Goal: Information Seeking & Learning: Learn about a topic

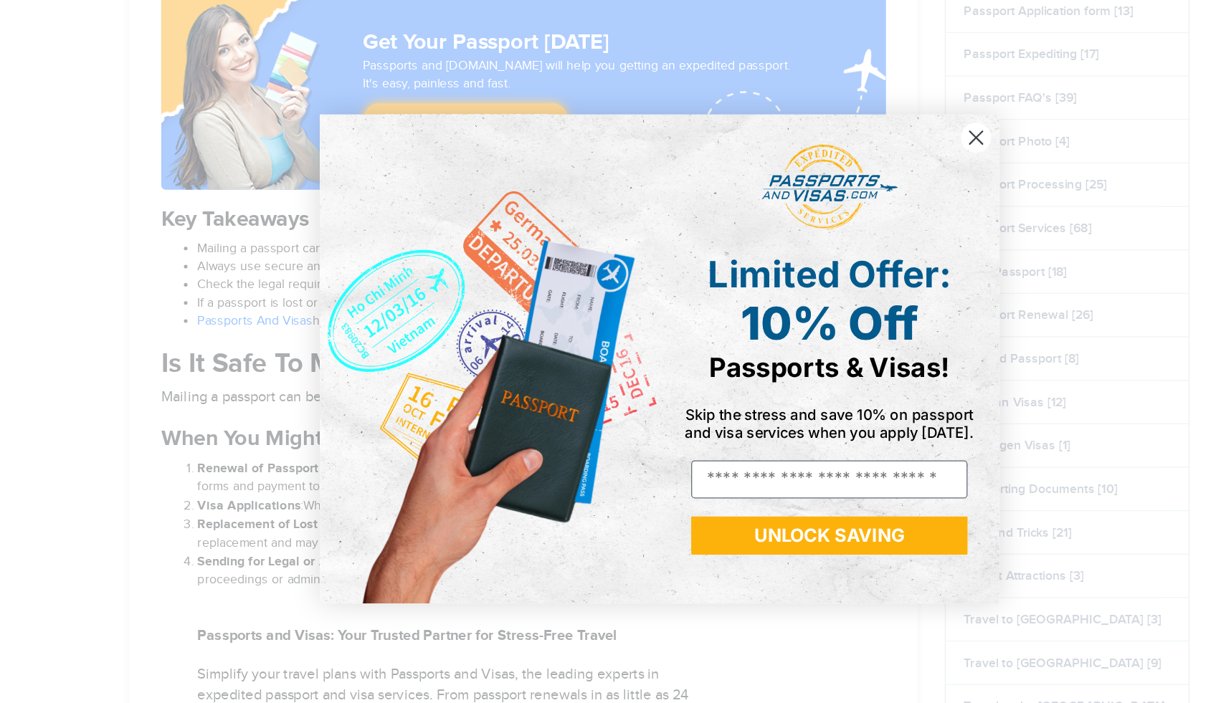
click at [642, 171] on circle "Close dialog" at bounding box center [864, 176] width 24 height 24
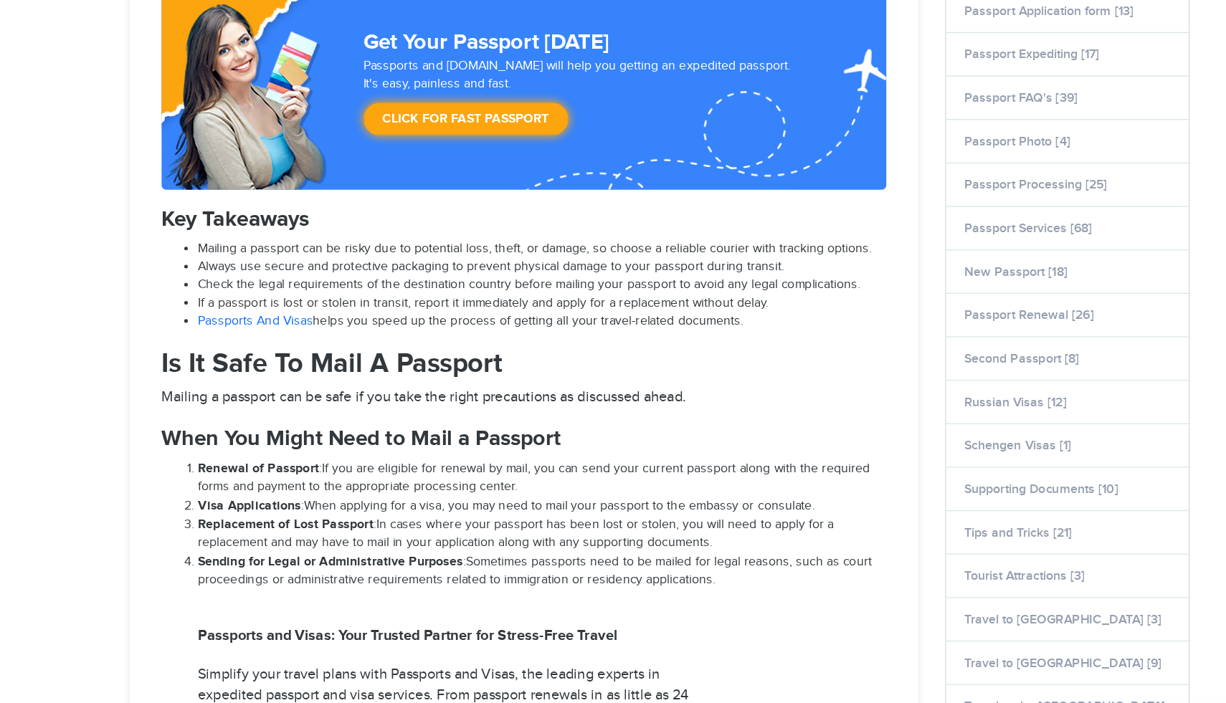
drag, startPoint x: 390, startPoint y: 272, endPoint x: 489, endPoint y: 292, distance: 100.8
click at [489, 292] on ul "Mailing a passport can be risky due to potential loss, theft, or damage, so cho…" at bounding box center [506, 294] width 574 height 72
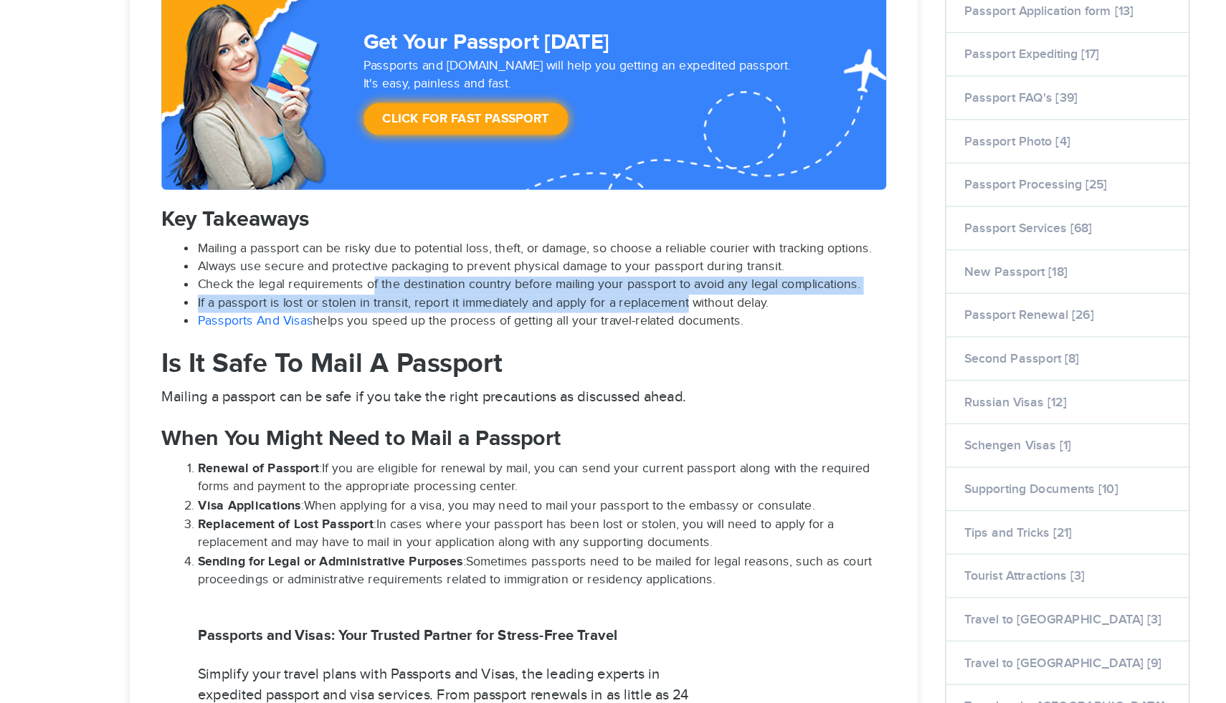
drag, startPoint x: 385, startPoint y: 295, endPoint x: 632, endPoint y: 315, distance: 247.5
click at [632, 315] on ul "Mailing a passport can be risky due to potential loss, theft, or damage, so cho…" at bounding box center [506, 294] width 574 height 72
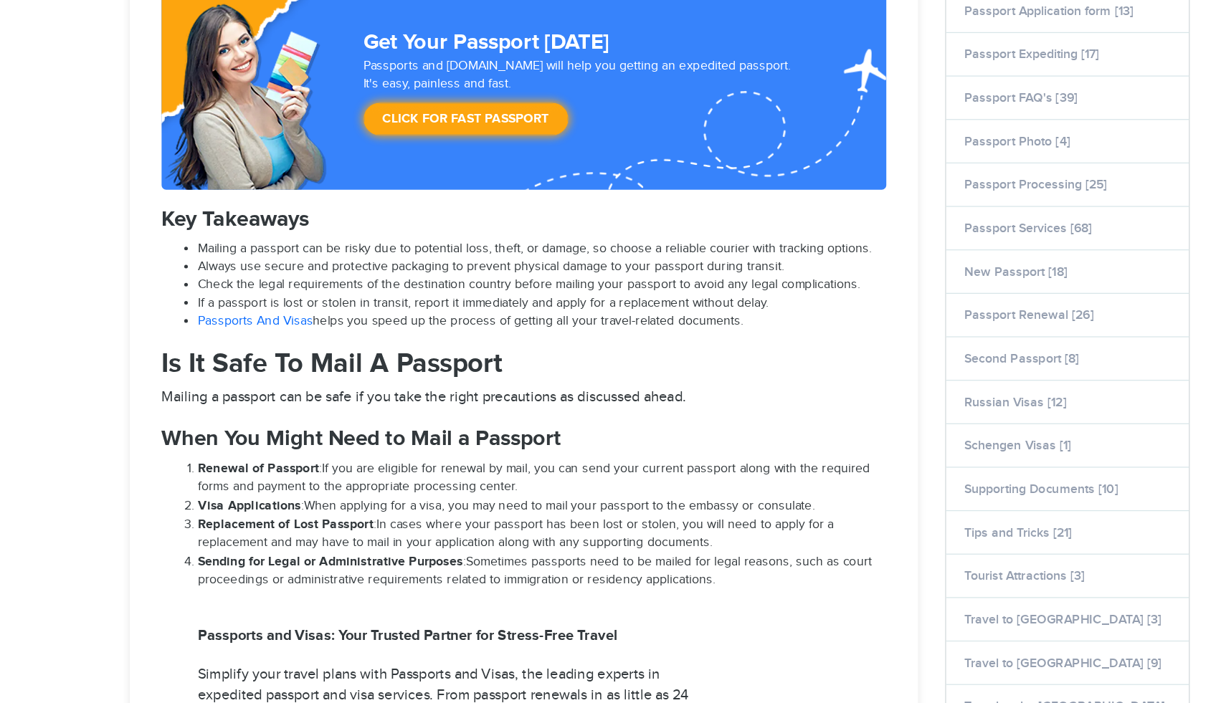
click at [642, 313] on span "If a passport is lost or stolen in transit, report it immediately and apply for…" at bounding box center [473, 307] width 452 height 11
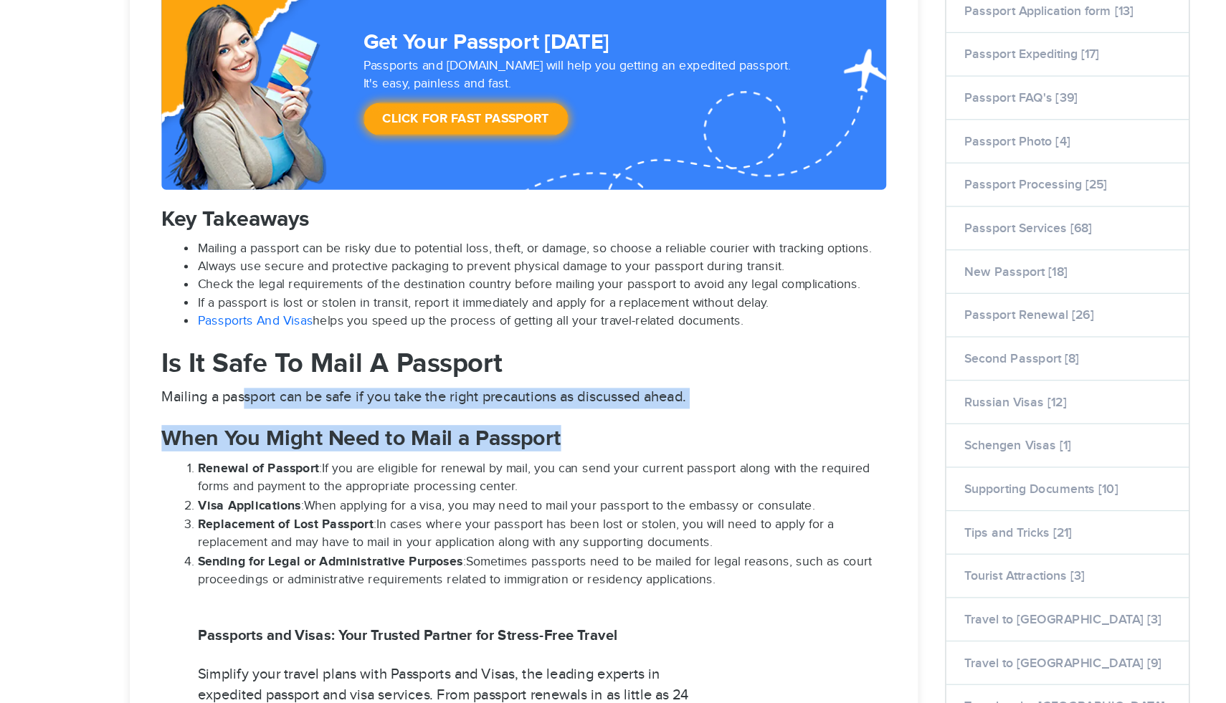
drag, startPoint x: 283, startPoint y: 379, endPoint x: 570, endPoint y: 430, distance: 291.2
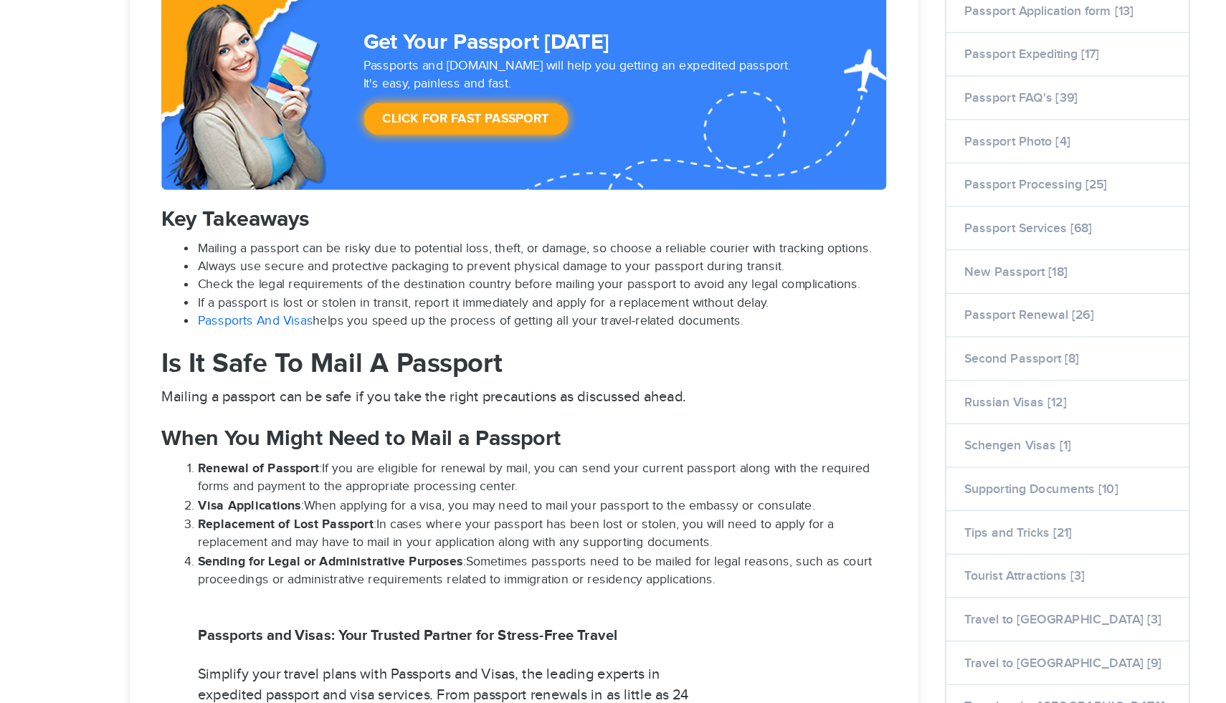
click at [550, 443] on li "Renewal of Passport : If you are eligible for renewal by mail, you can send you…" at bounding box center [519, 446] width 545 height 29
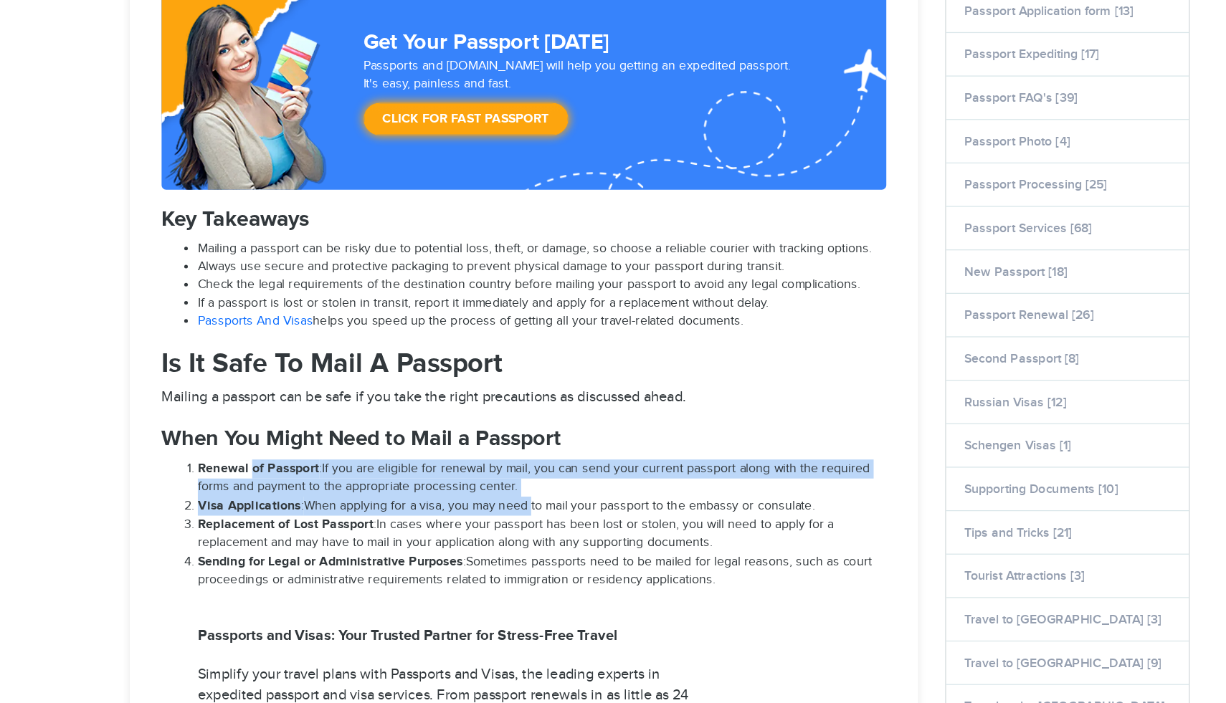
drag, startPoint x: 290, startPoint y: 437, endPoint x: 503, endPoint y: 465, distance: 214.1
click at [505, 465] on ol "Renewal of Passport : If you are eligible for renewal by mail, you can send you…" at bounding box center [506, 483] width 574 height 103
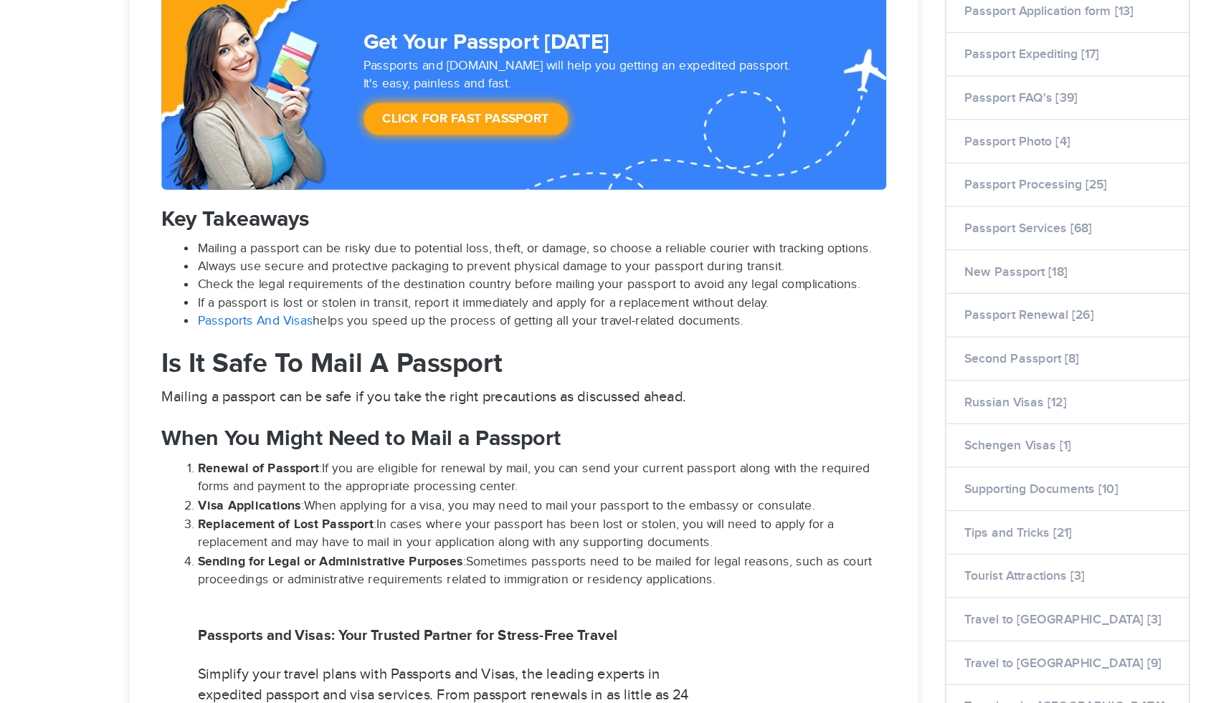
click at [556, 468] on li "Visa Applications : When applying for a visa, you may need to mail your passpor…" at bounding box center [519, 468] width 545 height 15
drag, startPoint x: 429, startPoint y: 438, endPoint x: 531, endPoint y: 448, distance: 102.3
click at [531, 448] on li "Renewal of Passport : If you are eligible for renewal by mail, you can send you…" at bounding box center [519, 446] width 545 height 29
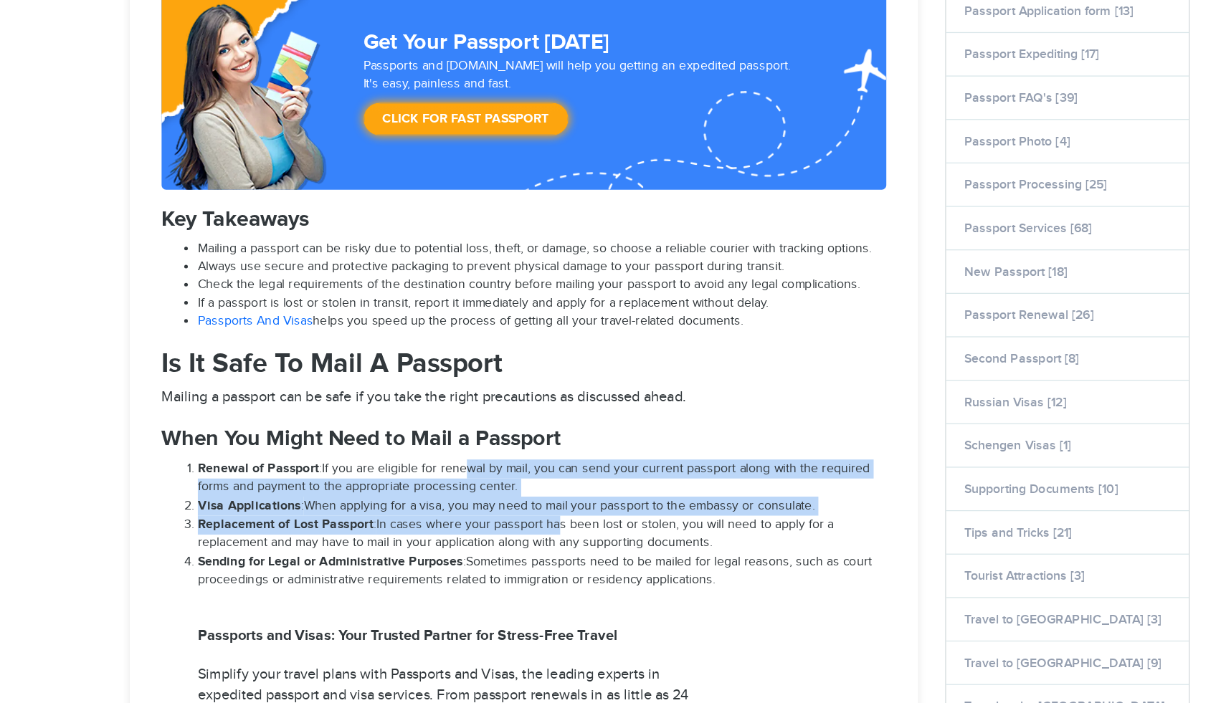
drag, startPoint x: 454, startPoint y: 434, endPoint x: 506, endPoint y: 474, distance: 65.4
click at [521, 484] on ol "Renewal of Passport : If you are eligible for renewal by mail, you can send you…" at bounding box center [506, 483] width 574 height 103
